Goal: Find specific page/section: Find specific page/section

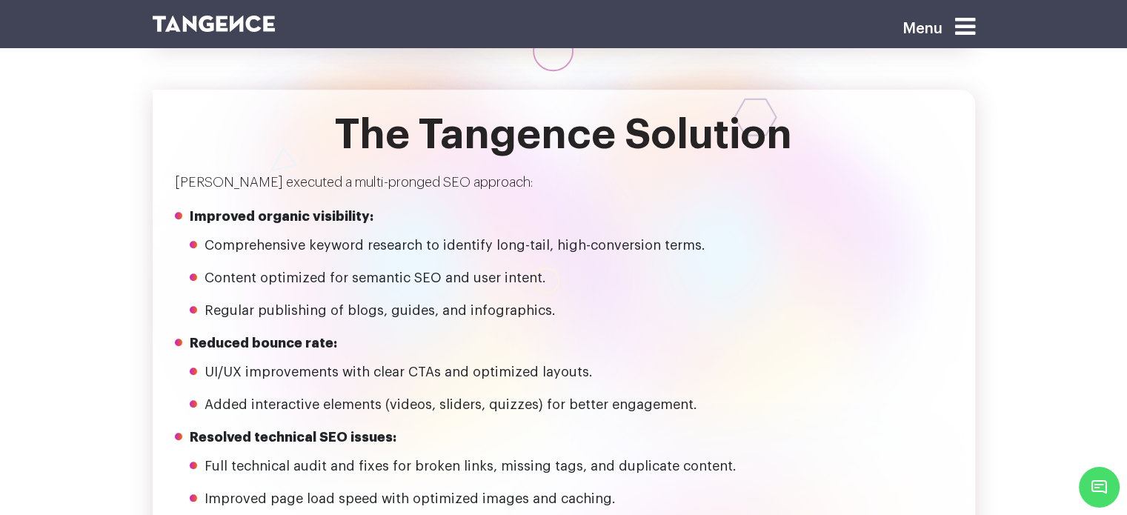
scroll to position [1440, 0]
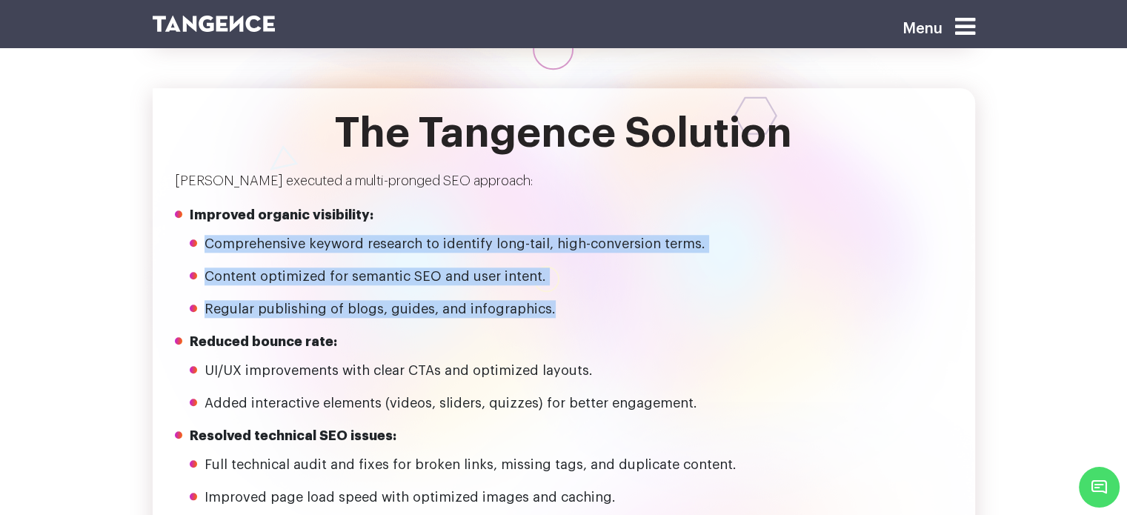
drag, startPoint x: 207, startPoint y: 171, endPoint x: 596, endPoint y: 239, distance: 394.8
click at [596, 239] on ul "Comprehensive keyword research to identify long-tail, high-conversion terms. Co…" at bounding box center [571, 276] width 763 height 83
click at [596, 300] on li "Regular publishing of blogs, guides, and infographics." at bounding box center [578, 309] width 748 height 18
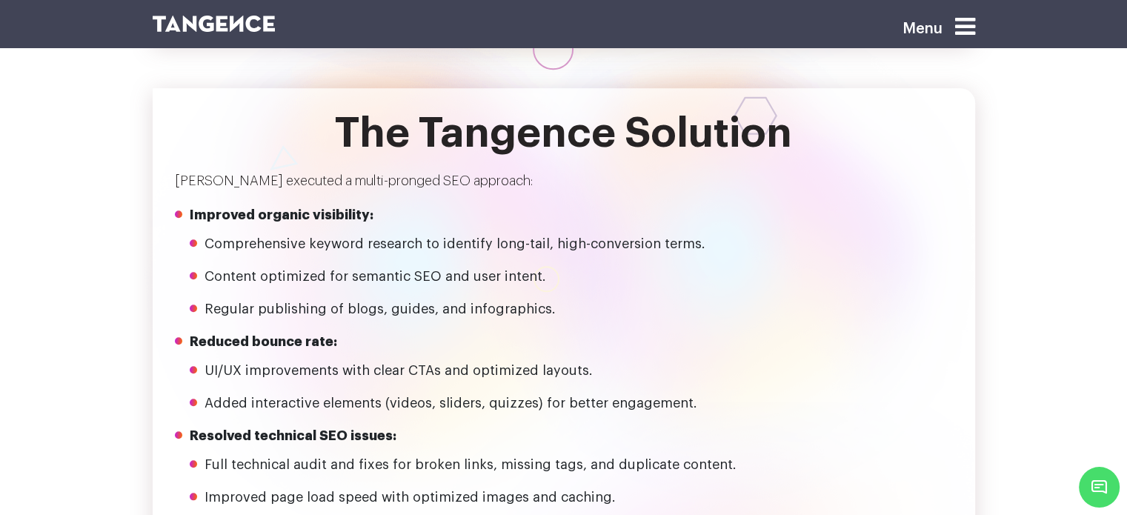
click at [208, 235] on li "Comprehensive keyword research to identify long-tail, high-conversion terms." at bounding box center [578, 244] width 748 height 18
click at [206, 235] on li "Comprehensive keyword research to identify long-tail, high-conversion terms." at bounding box center [578, 244] width 748 height 18
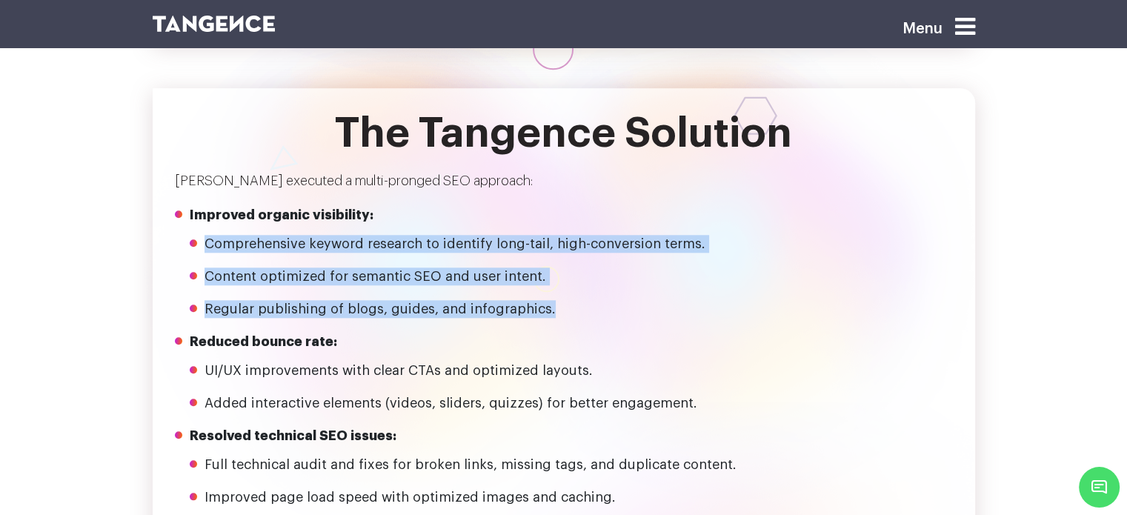
drag, startPoint x: 539, startPoint y: 244, endPoint x: 208, endPoint y: 159, distance: 341.9
click at [208, 206] on li "Improved organic visibility: Comprehensive keyword research to identify long-ta…" at bounding box center [571, 262] width 763 height 112
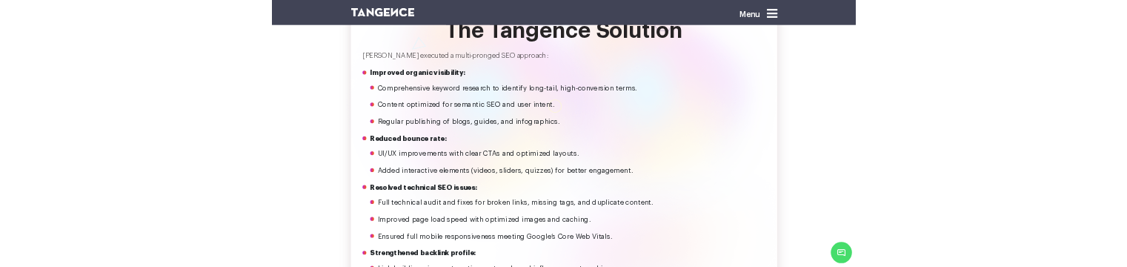
scroll to position [1501, 0]
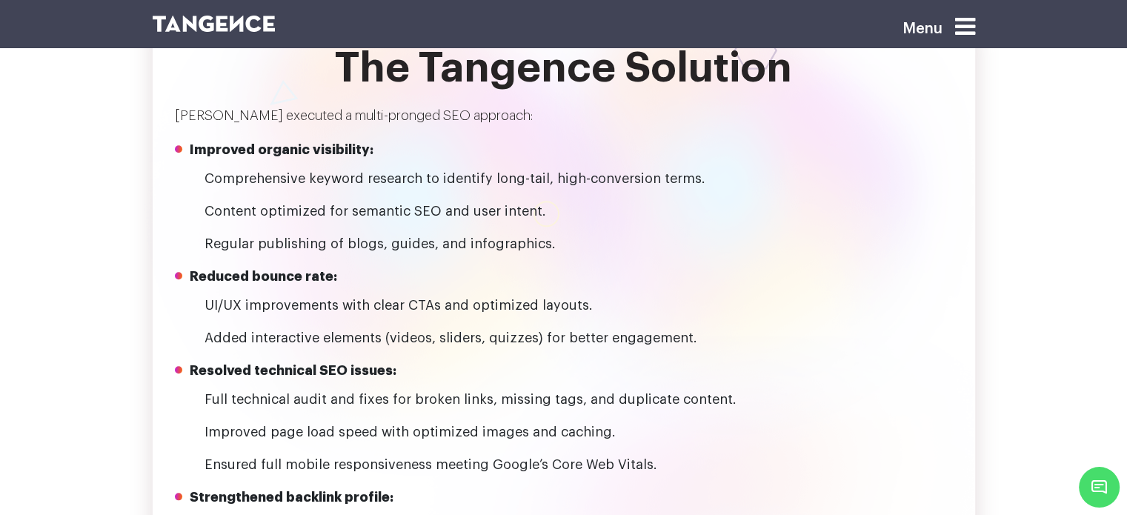
scroll to position [1505, 0]
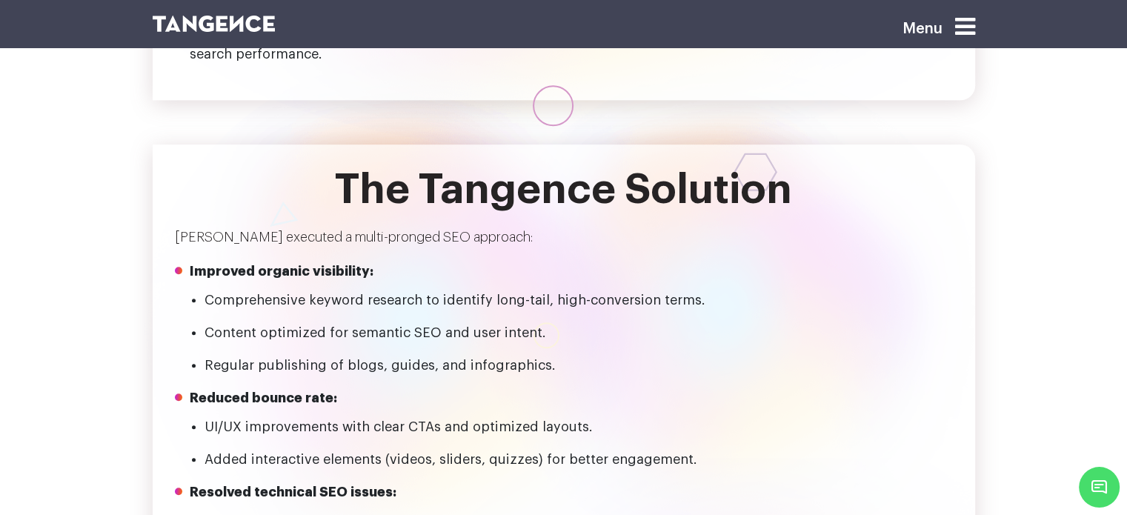
scroll to position [1384, 0]
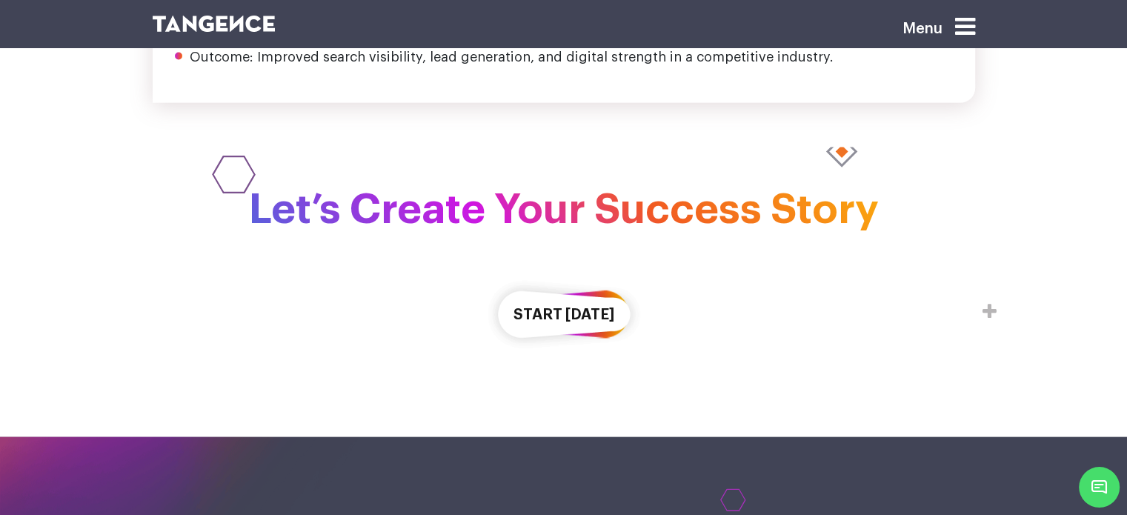
scroll to position [3122, 0]
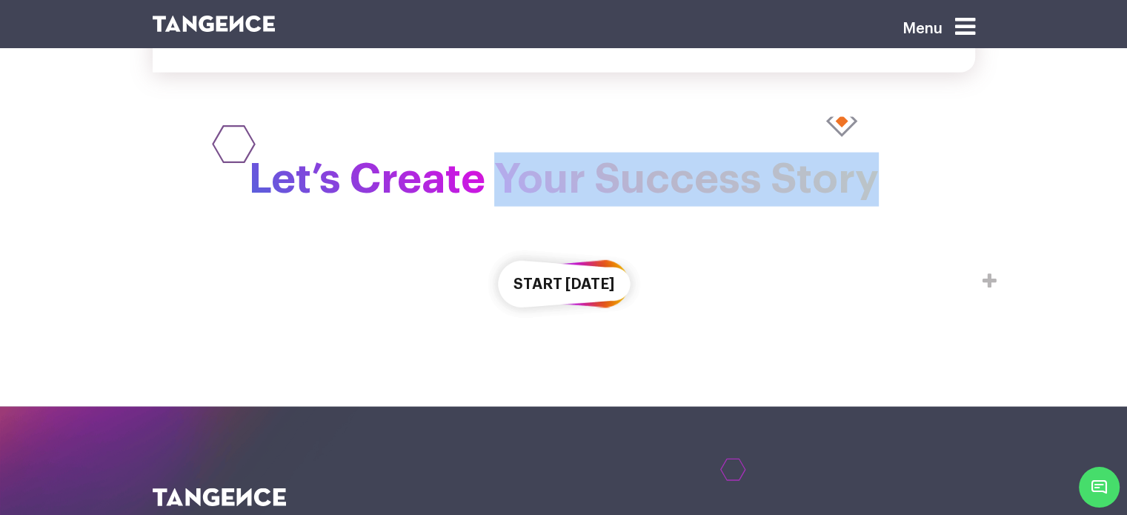
drag, startPoint x: 504, startPoint y: 108, endPoint x: 884, endPoint y: 108, distance: 379.3
click at [884, 153] on h2 "Let’s Create Your Success Story" at bounding box center [564, 180] width 822 height 54
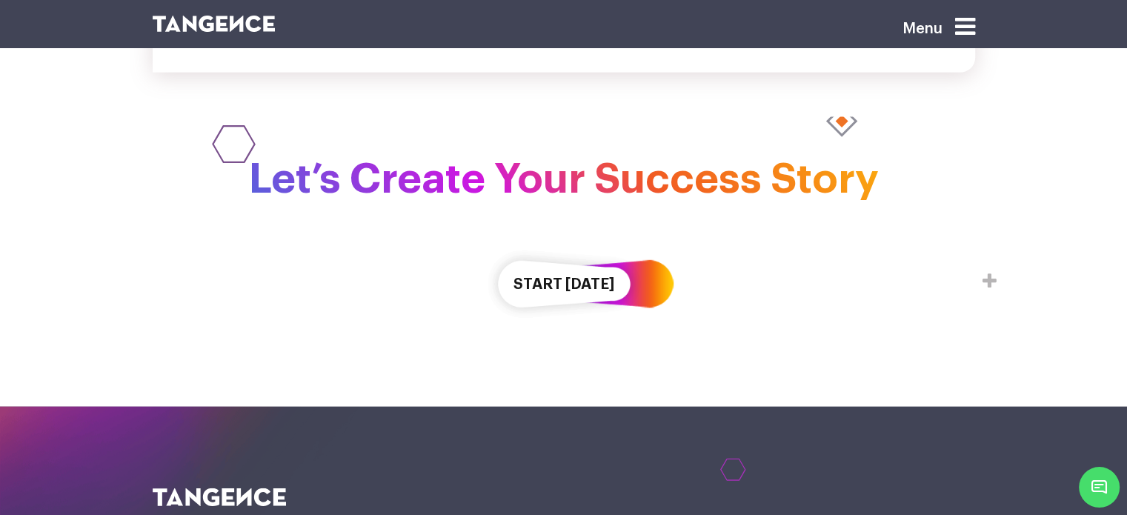
click at [802, 212] on div "Start [DATE]" at bounding box center [564, 266] width 822 height 121
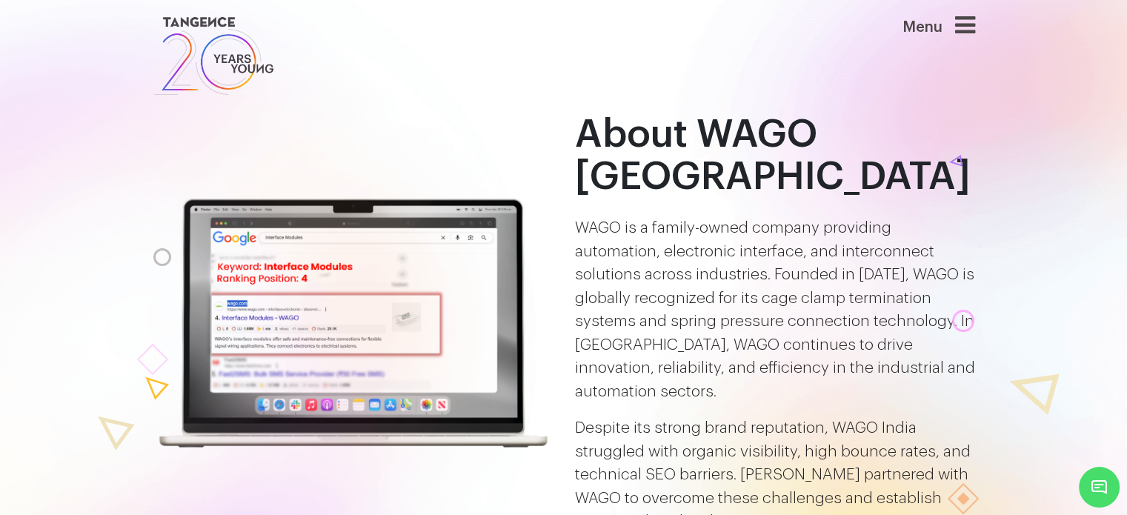
scroll to position [0, 0]
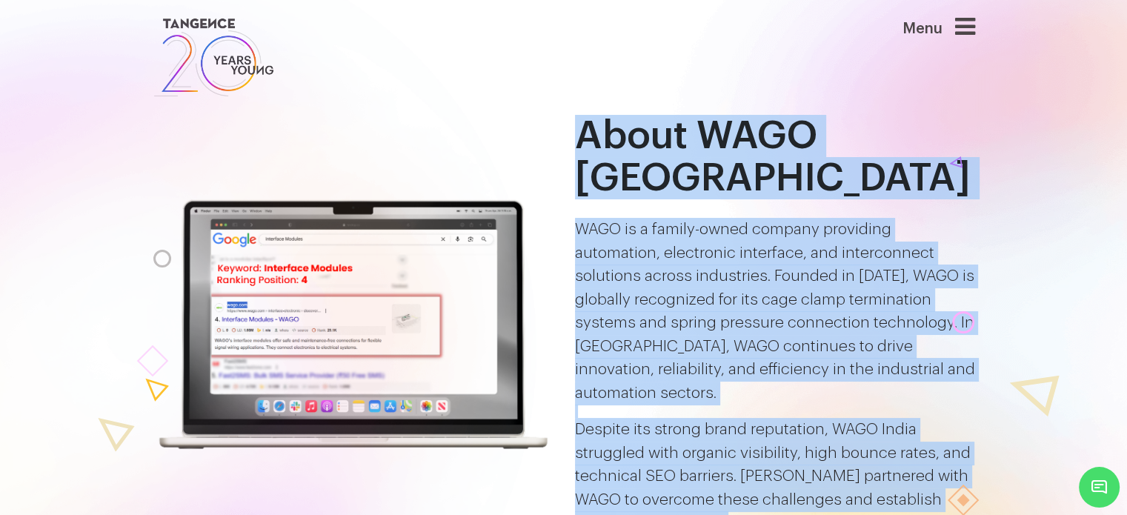
drag, startPoint x: 580, startPoint y: 138, endPoint x: 687, endPoint y: 461, distance: 340.4
click at [687, 461] on div "About WAGO India WAGO is a family-owned company providing automation, electroni…" at bounding box center [775, 325] width 400 height 420
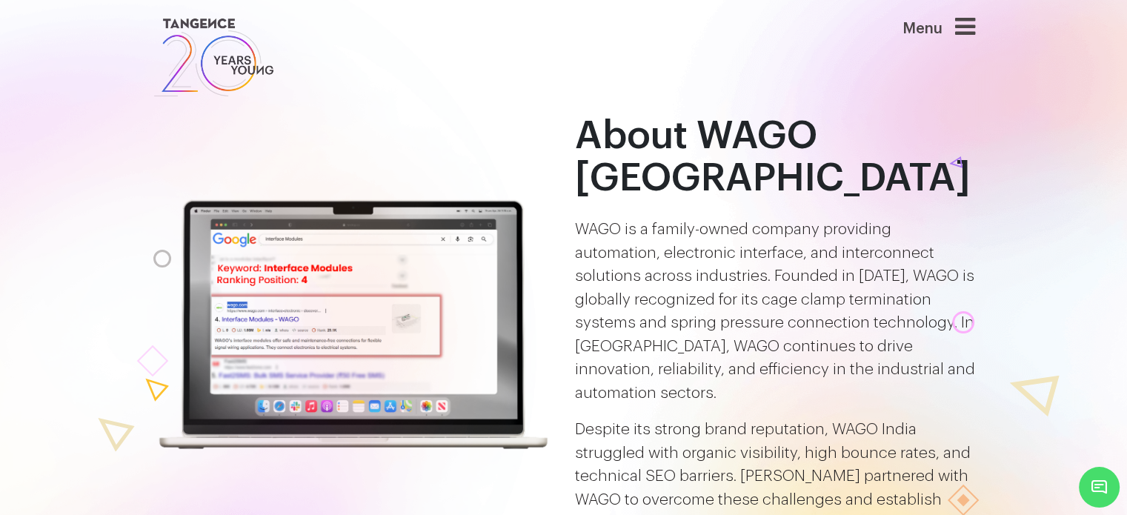
click at [561, 259] on div at bounding box center [352, 325] width 422 height 420
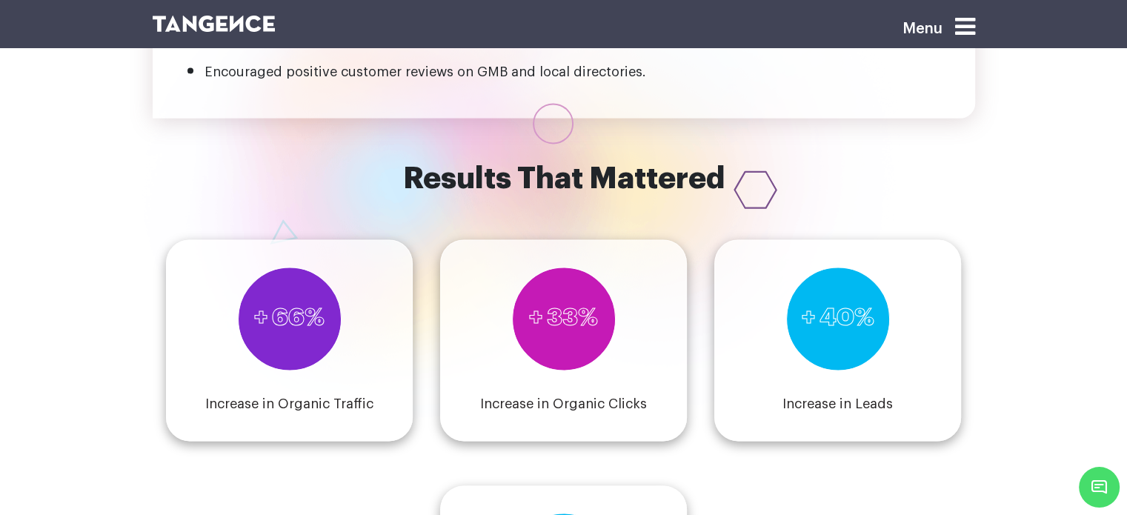
scroll to position [2193, 0]
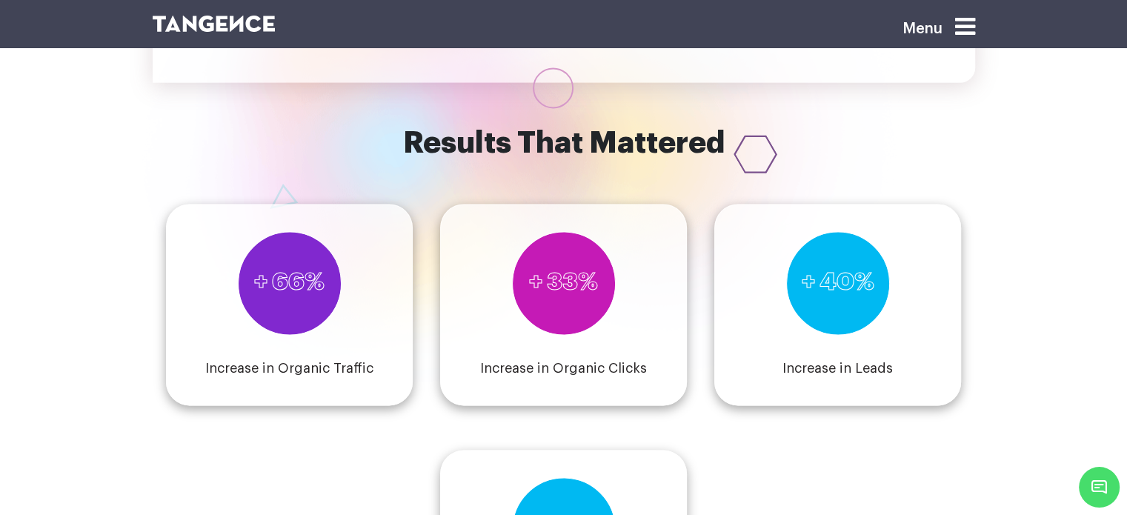
click at [311, 270] on h3 "+ 66%" at bounding box center [289, 283] width 70 height 26
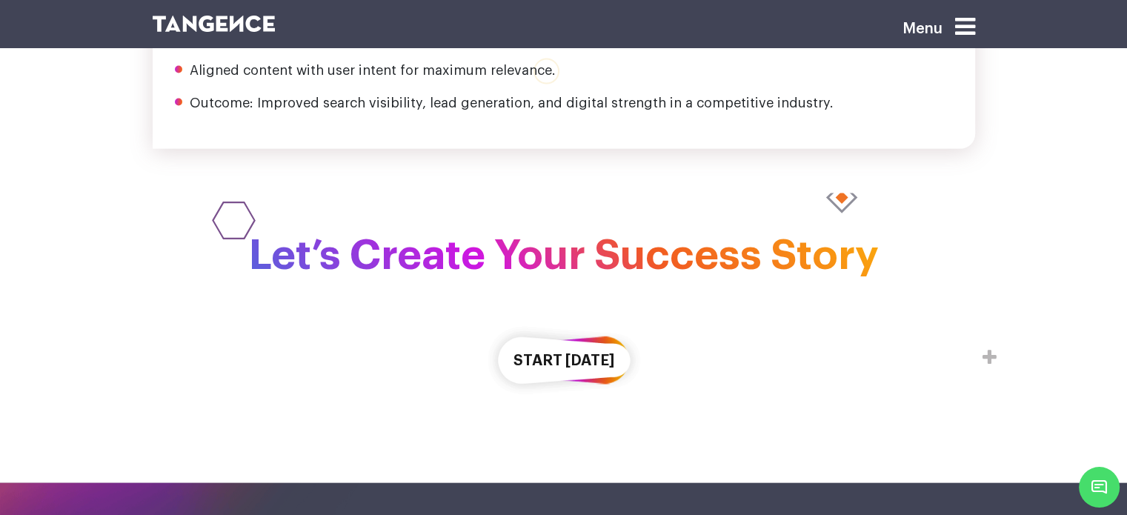
scroll to position [3046, 0]
click at [557, 282] on div "Start Today" at bounding box center [564, 342] width 822 height 121
click at [557, 318] on button "Start Today" at bounding box center [564, 360] width 156 height 85
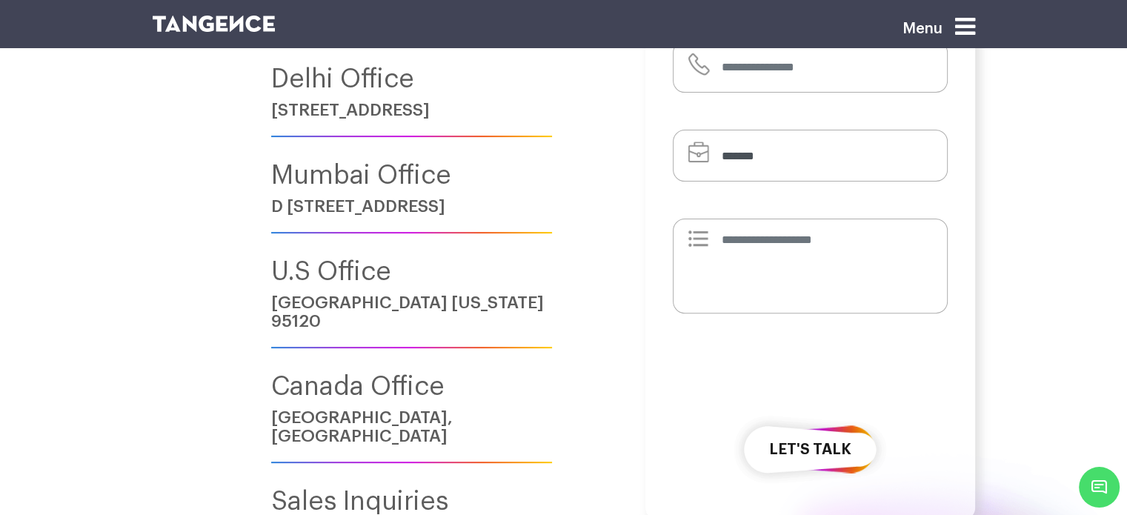
scroll to position [421, 0]
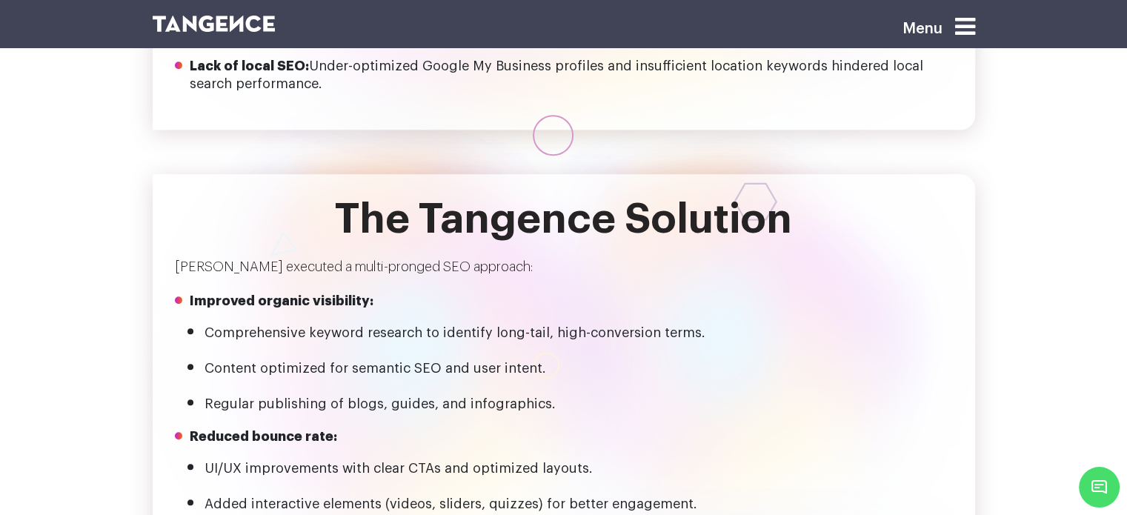
scroll to position [1335, 0]
